Goal: Check status: Check status

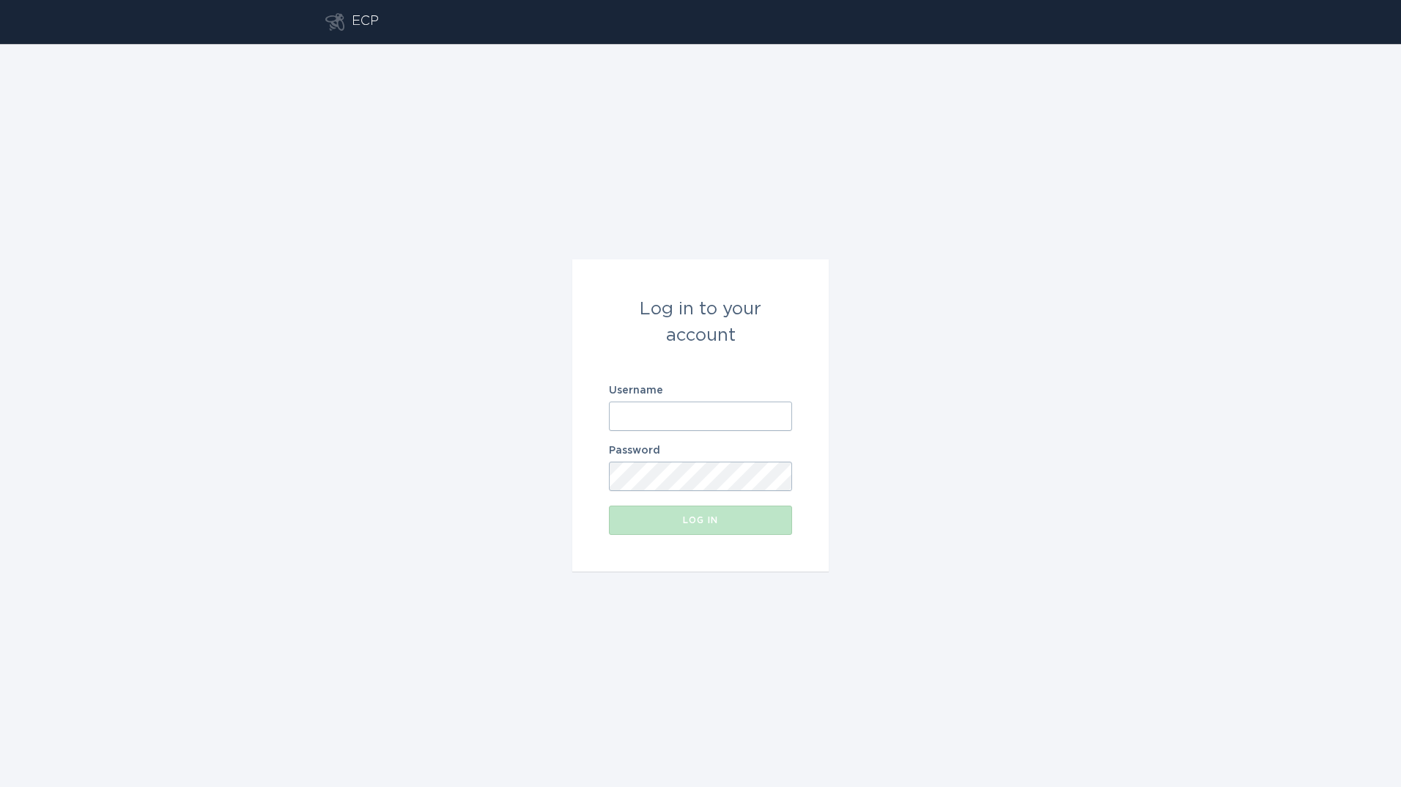
click at [680, 427] on input "Username" at bounding box center [700, 416] width 183 height 29
type input "[PERSON_NAME][EMAIL_ADDRESS][PERSON_NAME][DOMAIN_NAME]"
click at [609, 506] on button "Log in" at bounding box center [700, 520] width 183 height 29
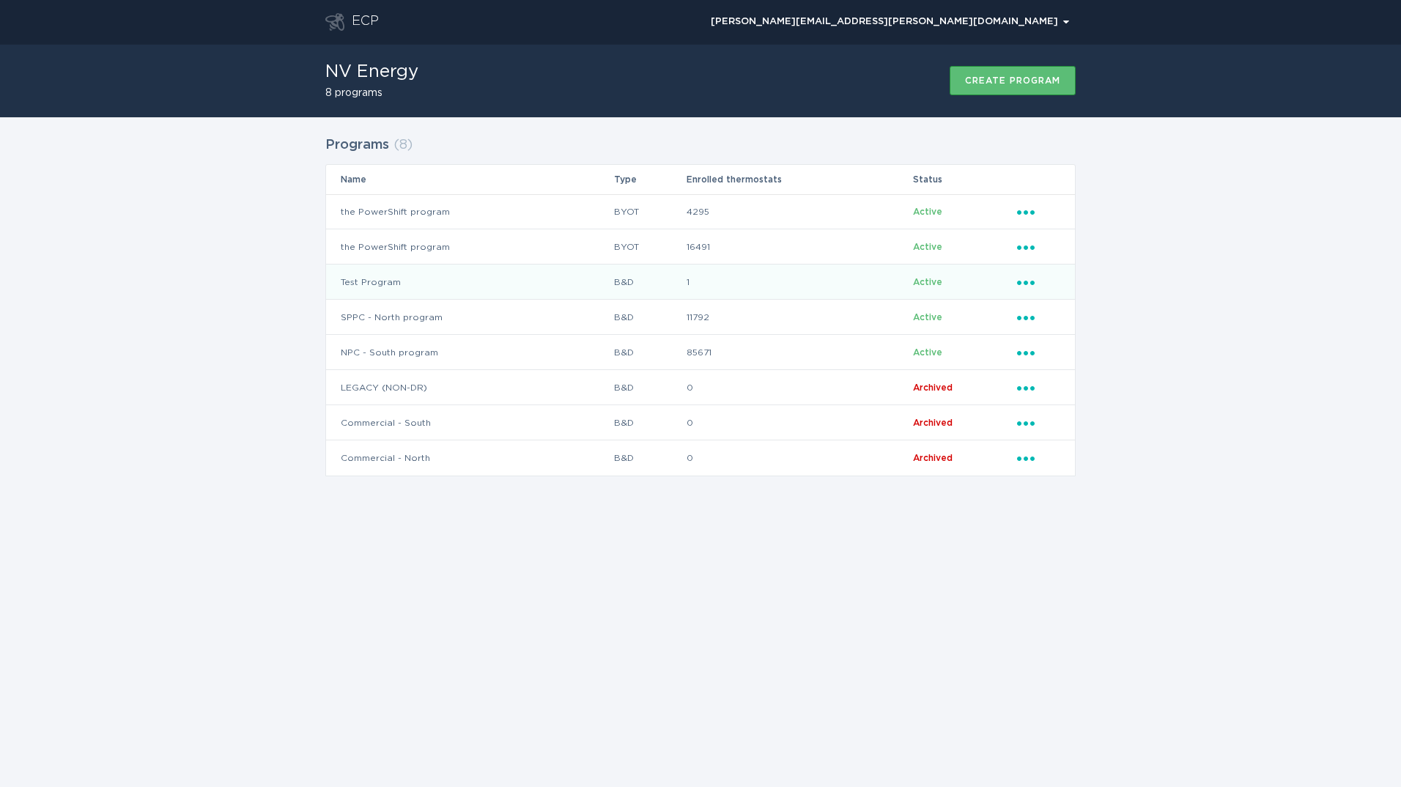
click at [380, 276] on td "Test Program" at bounding box center [469, 282] width 287 height 35
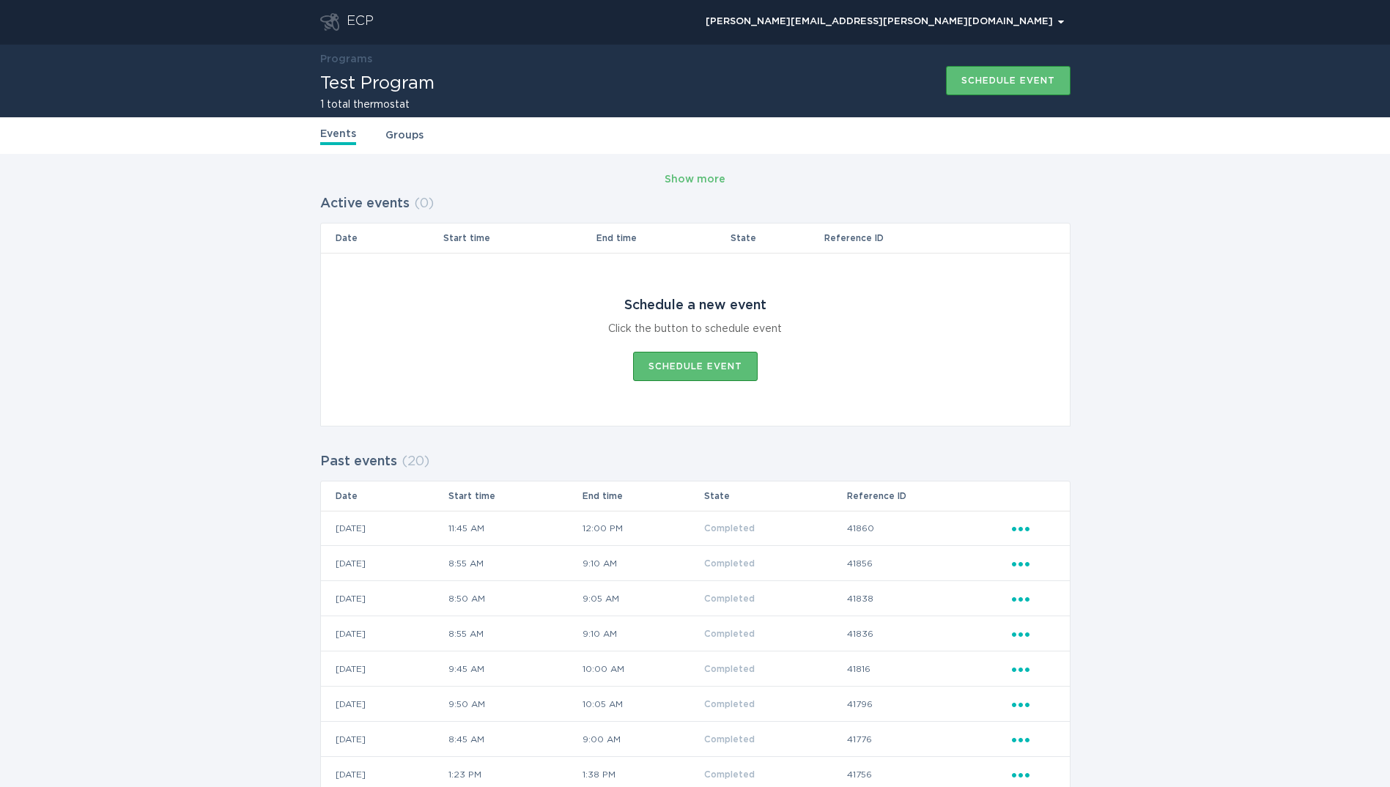
click at [1022, 529] on icon "Popover menu" at bounding box center [1021, 529] width 18 height 4
click at [1039, 548] on div "View event summary" at bounding box center [1089, 554] width 152 height 34
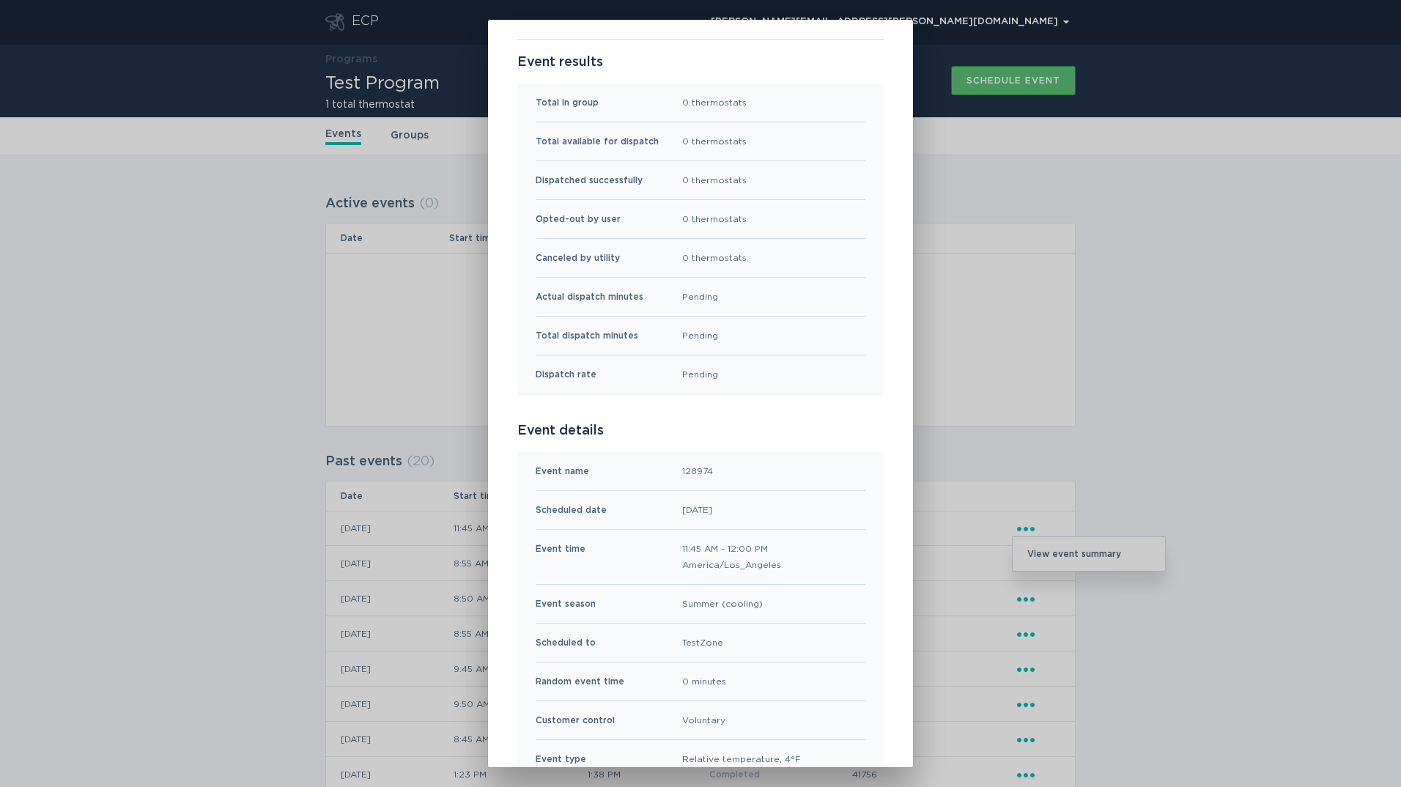
scroll to position [147, 0]
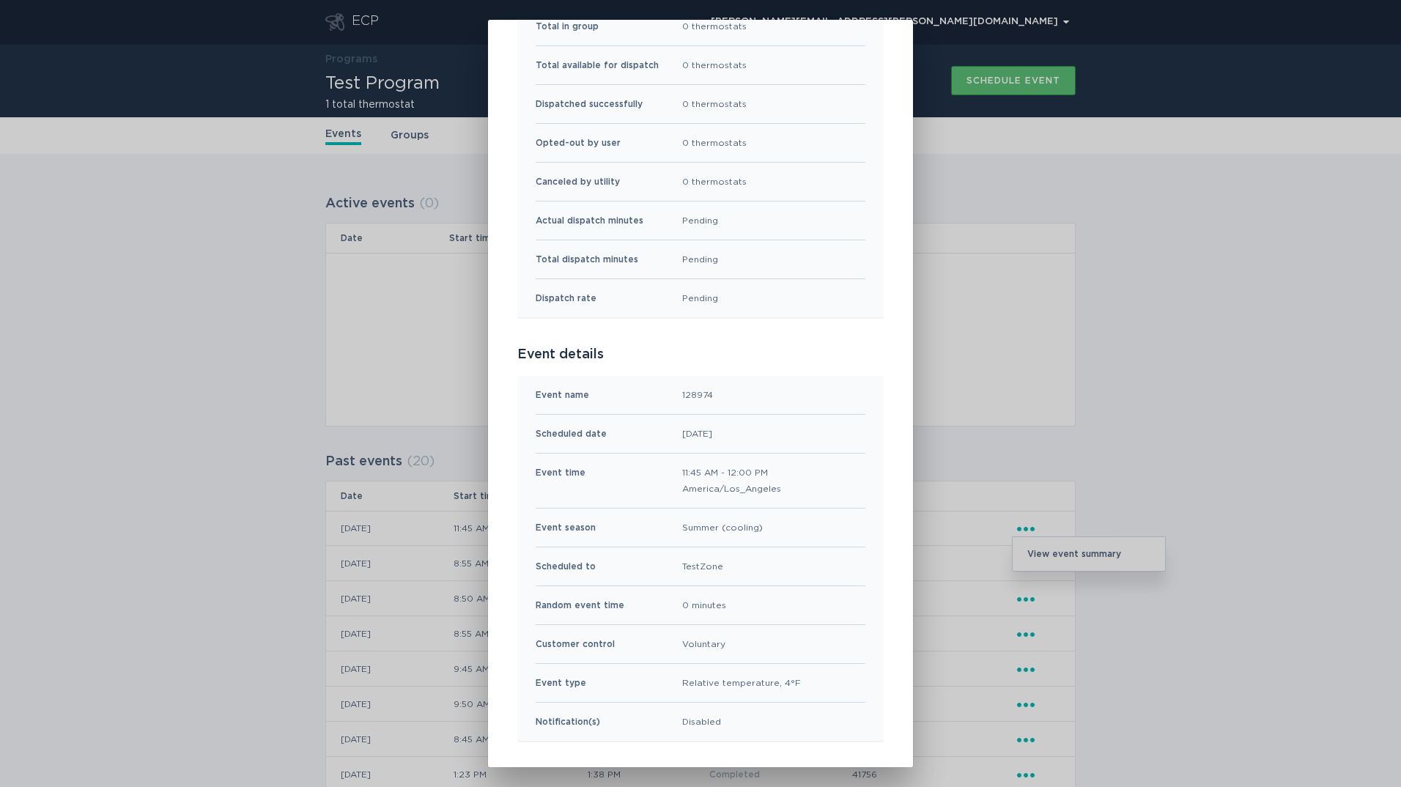
click at [132, 384] on div "Test Program Event Summary Exit Event results Total in group 0 thermostats Tota…" at bounding box center [700, 393] width 1401 height 787
